Goal: Navigation & Orientation: Find specific page/section

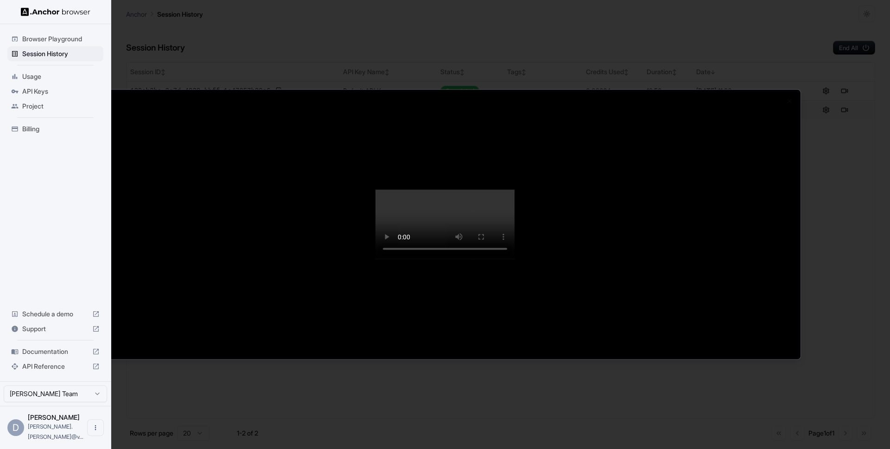
click at [834, 76] on div at bounding box center [445, 224] width 890 height 449
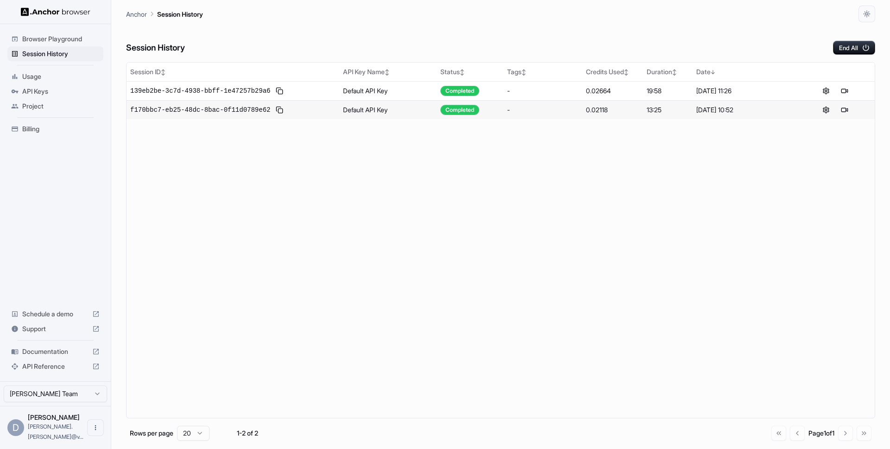
click at [55, 107] on span "Project" at bounding box center [60, 105] width 77 height 9
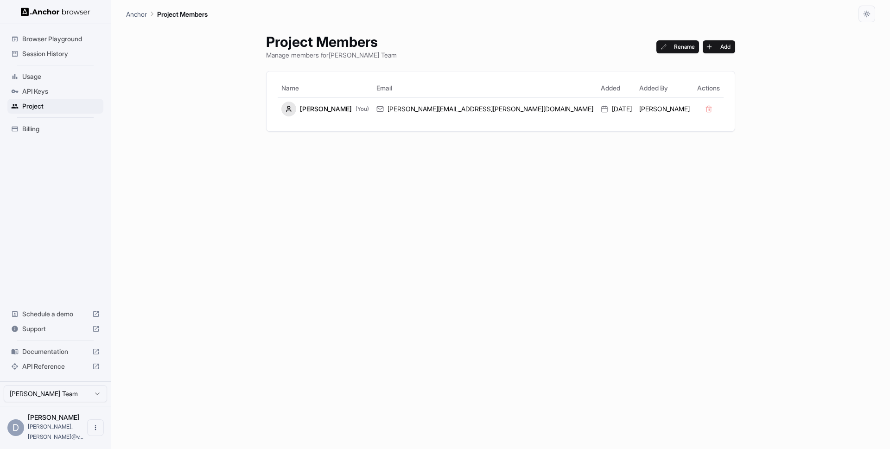
click at [46, 80] on span "Usage" at bounding box center [60, 76] width 77 height 9
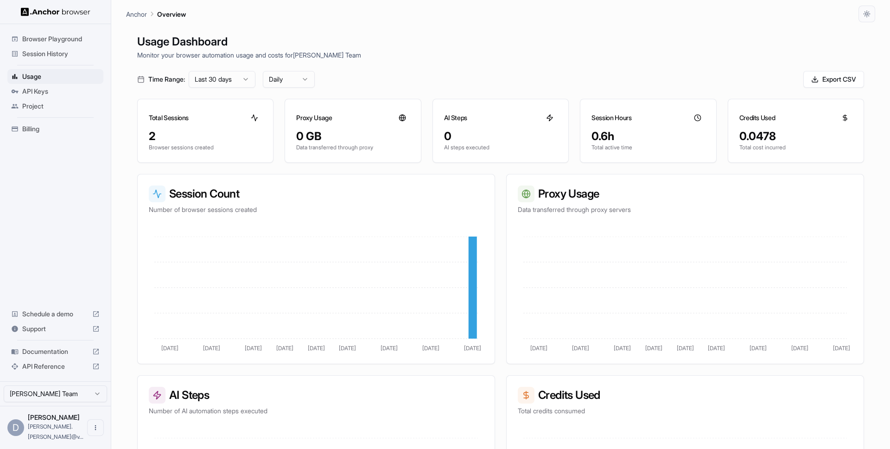
click at [20, 105] on div "Project" at bounding box center [55, 106] width 96 height 15
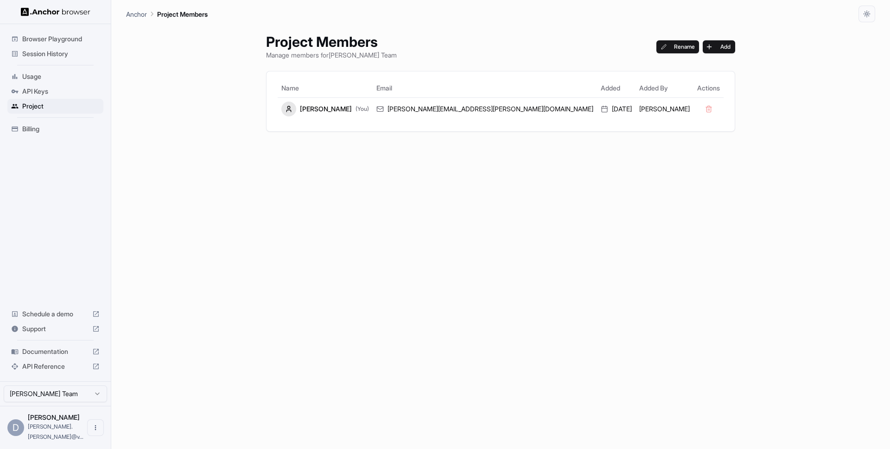
click at [66, 96] on div "API Keys" at bounding box center [55, 91] width 96 height 15
